Goal: Task Accomplishment & Management: Manage account settings

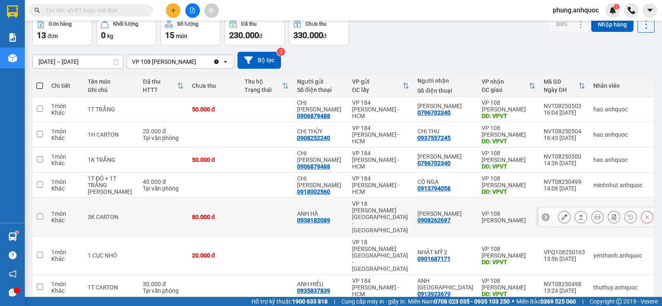
scroll to position [39, 0]
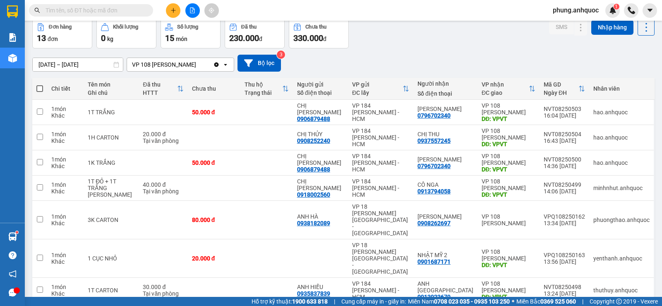
click at [576, 7] on span "phung.anhquoc" at bounding box center [575, 10] width 59 height 10
click at [576, 28] on span "Đăng xuất" at bounding box center [579, 25] width 42 height 9
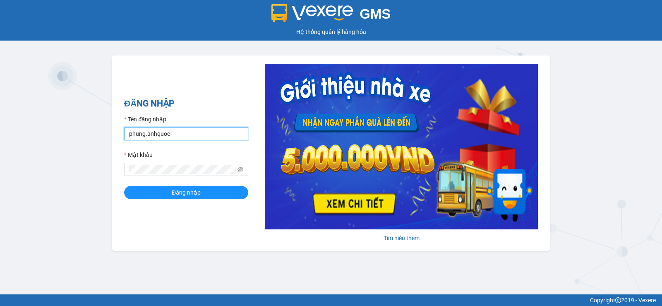
click at [192, 134] on input "phung.anhquoc" at bounding box center [186, 133] width 124 height 13
type input "sang.anhquoc"
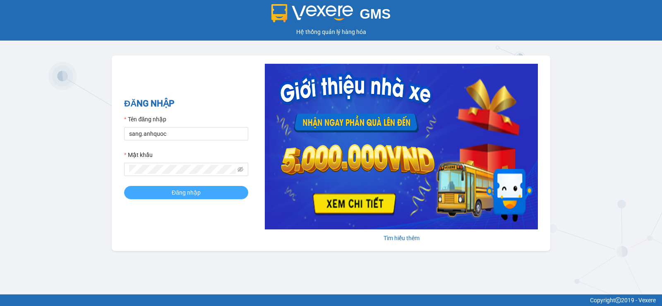
click at [192, 191] on span "Đăng nhập" at bounding box center [186, 192] width 29 height 9
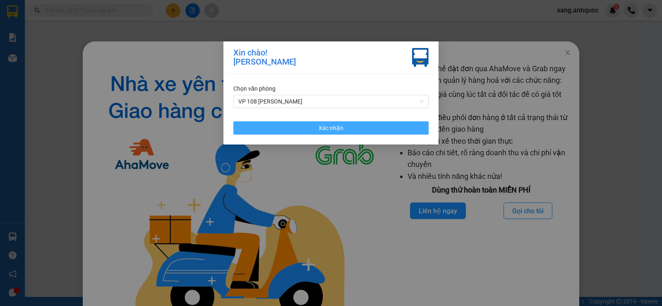
click at [333, 127] on span "Xác nhận" at bounding box center [330, 127] width 25 height 9
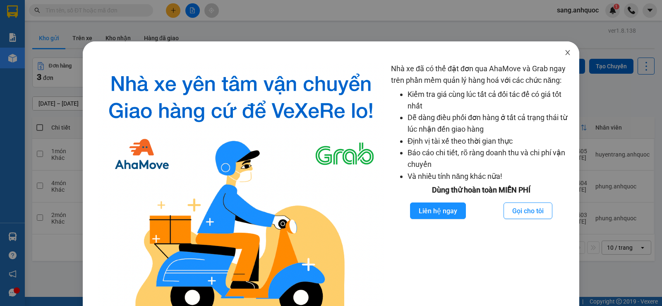
click at [564, 52] on icon "close" at bounding box center [567, 52] width 7 height 7
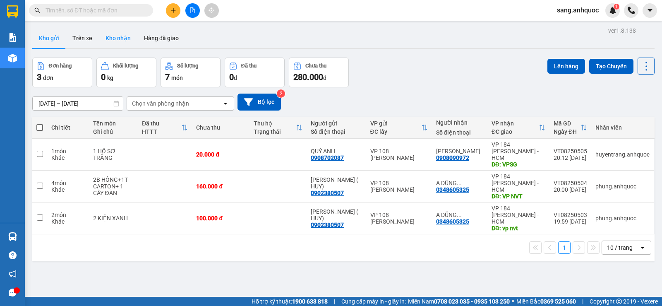
click at [120, 41] on button "Kho nhận" at bounding box center [118, 38] width 38 height 20
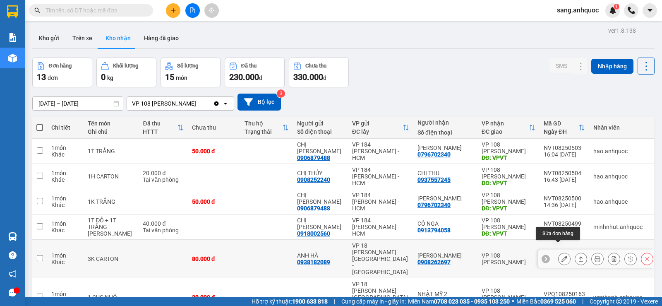
click at [561, 256] on icon at bounding box center [564, 259] width 6 height 6
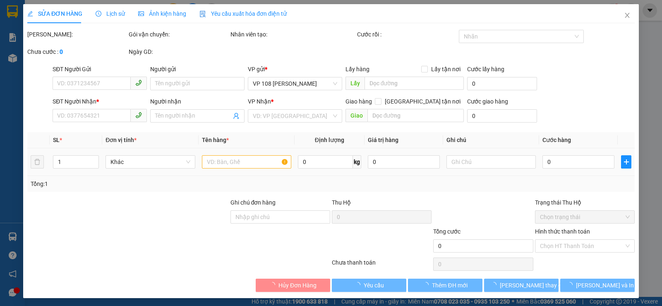
type input "0938182089"
type input "ANH HÀ"
type input "0908262697"
type input "[PERSON_NAME]"
type input "80.000"
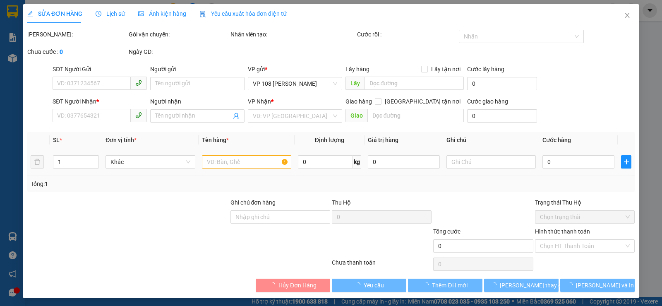
type input "80.000"
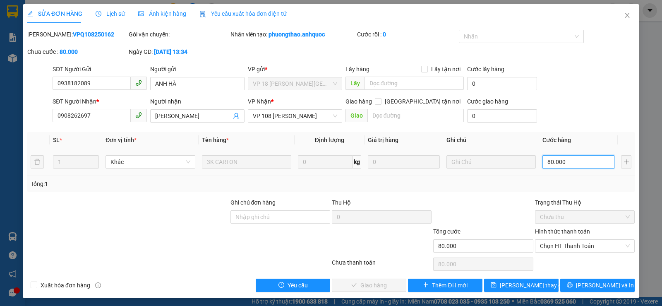
click at [575, 163] on input "80.000" at bounding box center [578, 161] width 72 height 13
type input "6"
type input "60"
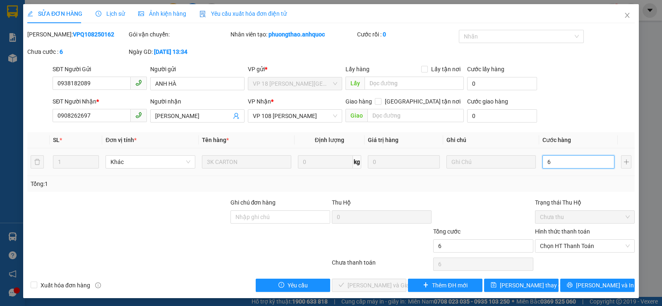
type input "60"
type input "600"
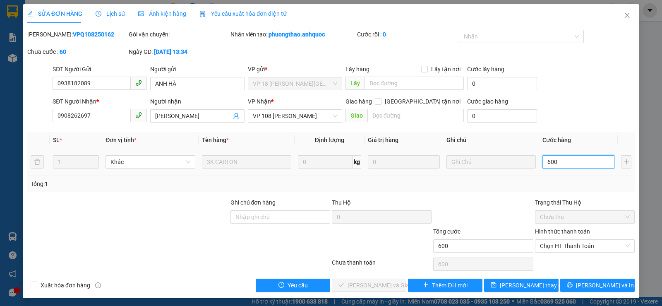
type input "6.000"
type input "60.000"
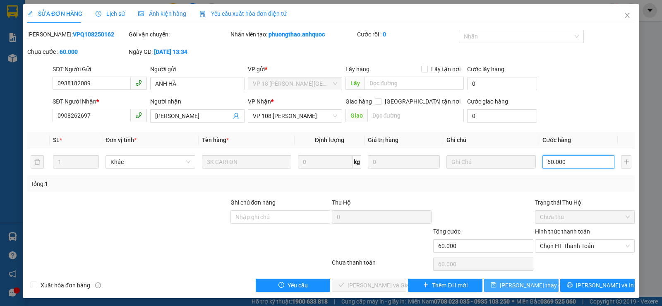
type input "60.000"
click at [517, 286] on span "[PERSON_NAME] thay đổi" at bounding box center [533, 284] width 66 height 9
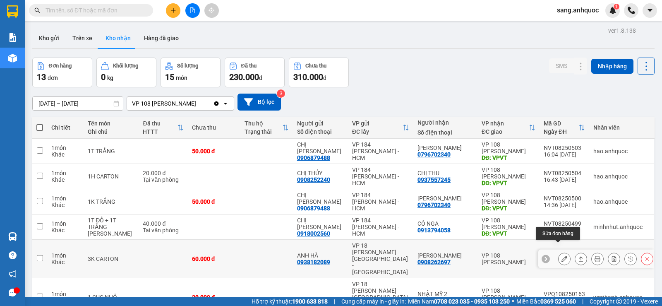
click at [561, 256] on icon at bounding box center [564, 259] width 6 height 6
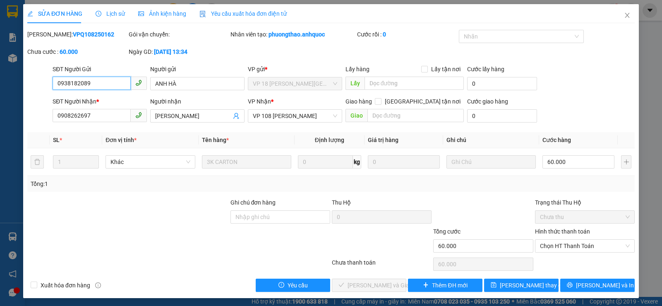
type input "0938182089"
type input "ANH HÀ"
type input "0908262697"
type input "[PERSON_NAME]"
type input "60.000"
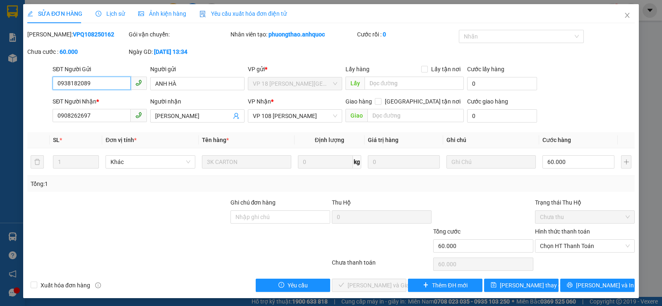
type input "60.000"
click at [624, 15] on icon "close" at bounding box center [626, 15] width 5 height 5
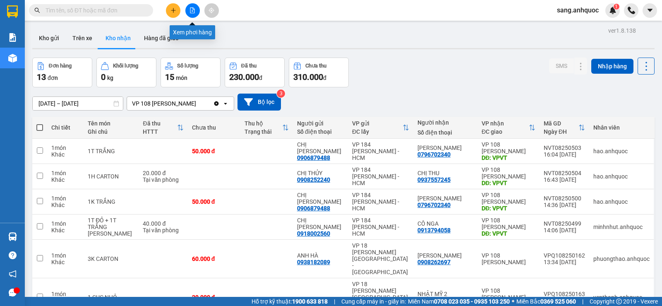
click at [194, 11] on icon "file-add" at bounding box center [192, 10] width 5 height 6
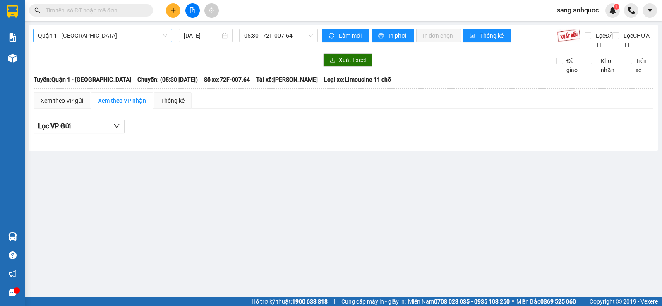
click at [143, 35] on span "Quận 1 - [GEOGRAPHIC_DATA]" at bounding box center [102, 35] width 129 height 12
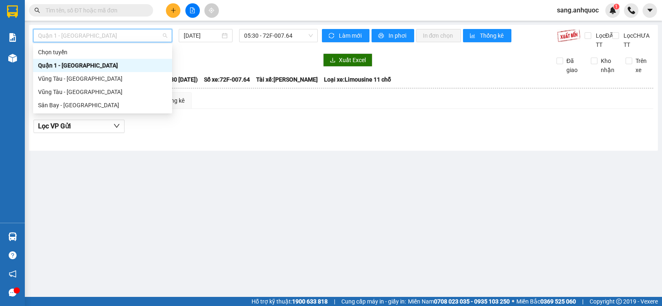
click at [86, 67] on div "Quận 1 - [GEOGRAPHIC_DATA]" at bounding box center [102, 65] width 129 height 9
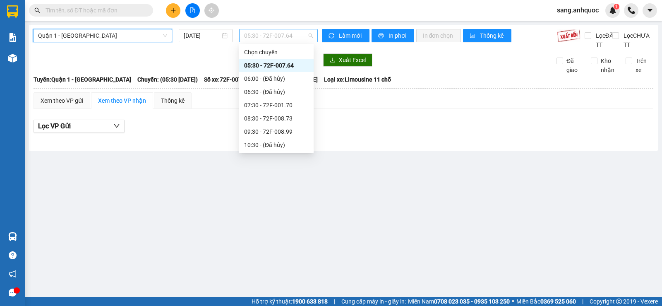
click at [260, 38] on span "05:30 - 72F-007.64" at bounding box center [278, 35] width 68 height 12
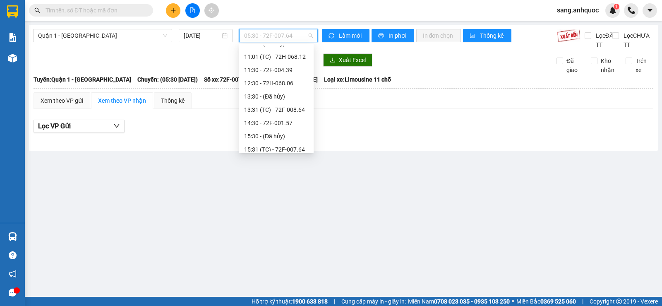
scroll to position [165, 0]
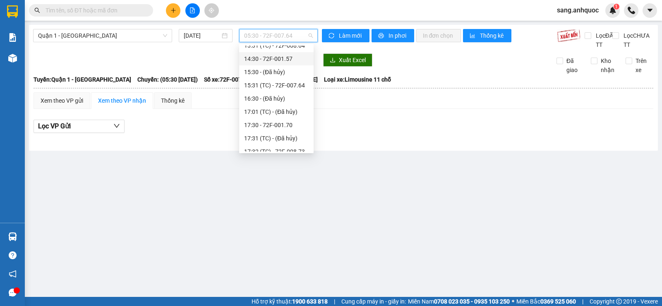
click at [283, 60] on div "14:30 - 72F-001.57" at bounding box center [276, 58] width 65 height 9
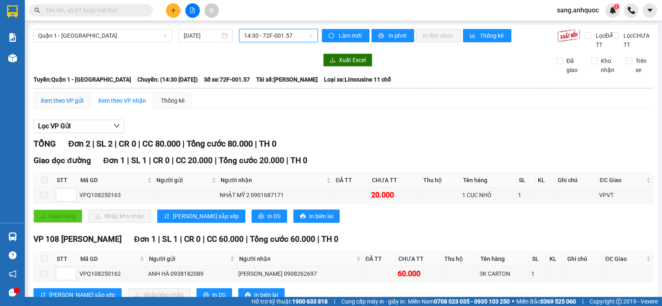
click at [68, 105] on div "Xem theo VP gửi" at bounding box center [62, 100] width 43 height 9
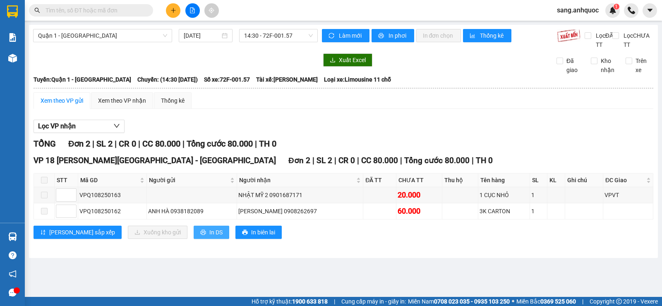
click at [209, 237] on span "In DS" at bounding box center [215, 231] width 13 height 9
drag, startPoint x: 122, startPoint y: 220, endPoint x: 77, endPoint y: 222, distance: 44.7
click at [77, 219] on tr "VPQ108250162 ANH HÀ 0938182089 [PERSON_NAME] 0908262697 60.000 3K CARTON 1" at bounding box center [343, 211] width 619 height 16
copy tr "VPQ108250162"
paste input "VPQ108250162"
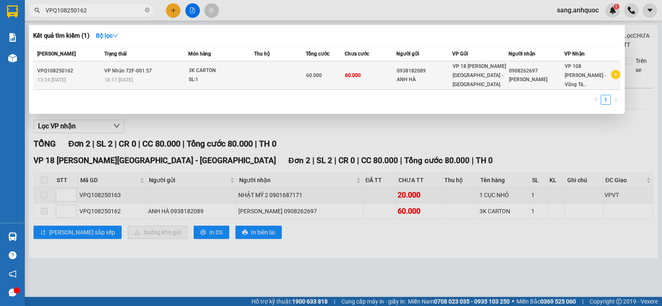
type input "VPQ108250162"
click at [362, 72] on td "60.000" at bounding box center [370, 75] width 52 height 29
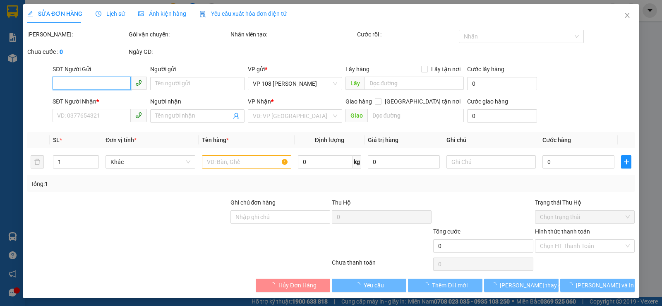
type input "0938182089"
type input "ANH HÀ"
type input "0908262697"
type input "[PERSON_NAME]"
type input "60.000"
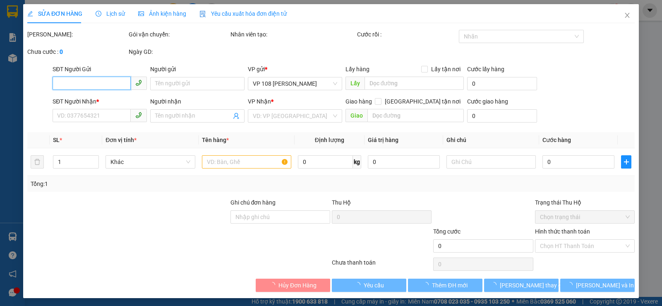
type input "60.000"
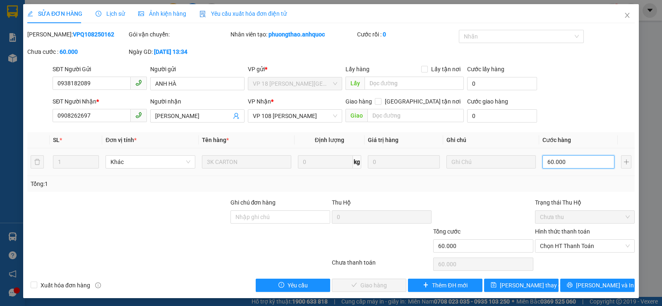
click at [567, 161] on input "60.000" at bounding box center [578, 161] width 72 height 13
type input "8"
type input "80"
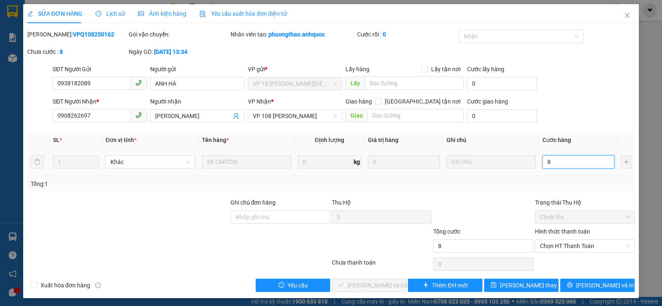
type input "80"
type input "800"
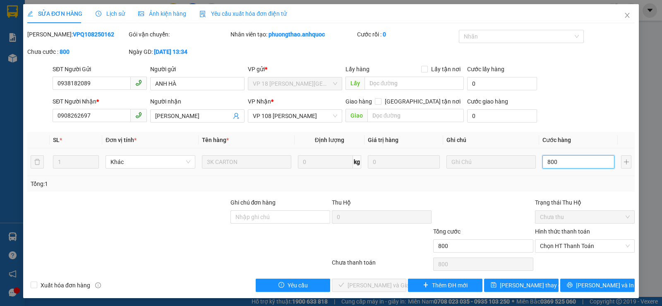
type input "8.000"
type input "80.000"
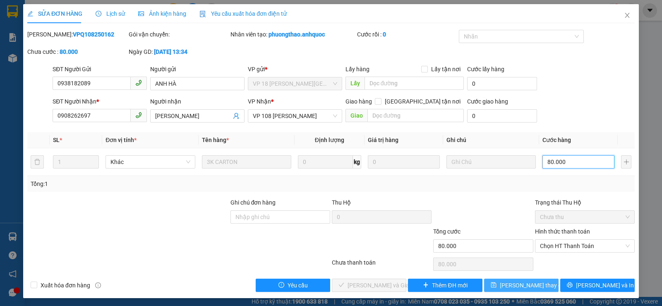
type input "80.000"
click at [526, 286] on span "[PERSON_NAME] thay đổi" at bounding box center [533, 284] width 66 height 9
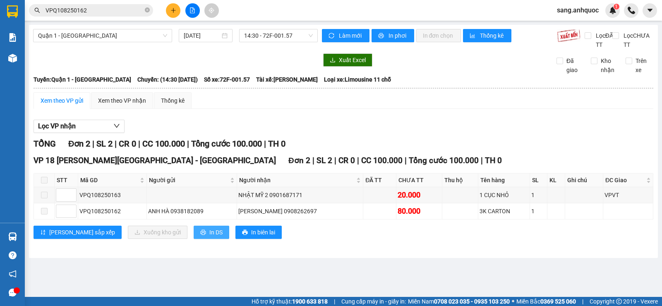
click at [209, 237] on span "In DS" at bounding box center [215, 231] width 13 height 9
